Goal: Task Accomplishment & Management: Manage account settings

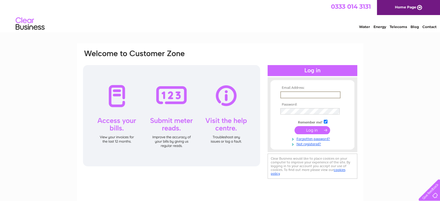
click at [298, 95] on input "text" at bounding box center [310, 94] width 60 height 7
type input "heather@formdc.com"
click at [297, 129] on input "submit" at bounding box center [312, 130] width 36 height 8
click at [325, 121] on input "checkbox" at bounding box center [326, 121] width 4 height 4
checkbox input "false"
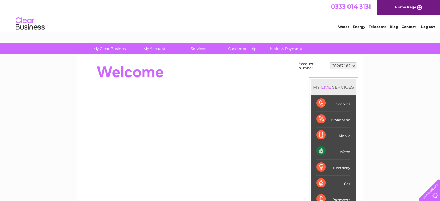
click at [341, 151] on div "Water" at bounding box center [333, 151] width 34 height 16
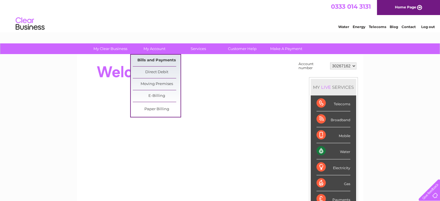
click at [165, 59] on link "Bills and Payments" at bounding box center [157, 61] width 48 height 12
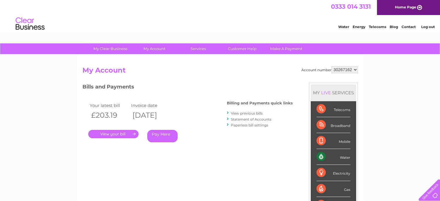
click at [116, 131] on link "." at bounding box center [113, 134] width 50 height 8
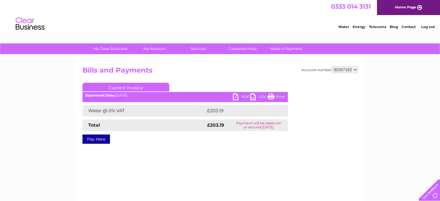
click at [245, 95] on link "PDF" at bounding box center [241, 97] width 17 height 8
